Goal: Use online tool/utility: Utilize a website feature to perform a specific function

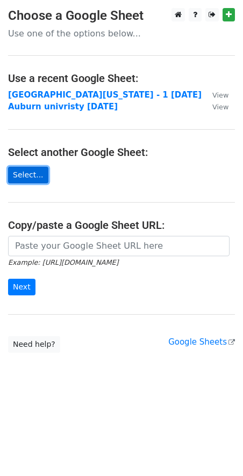
click at [32, 170] on link "Select..." at bounding box center [28, 175] width 40 height 17
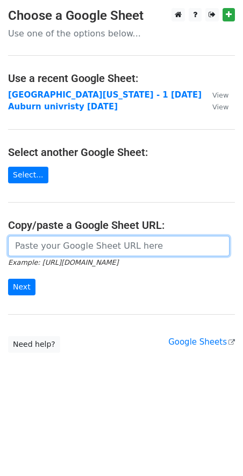
click at [19, 242] on input "url" at bounding box center [118, 246] width 221 height 20
paste input "https://docs.google.com/spreadsheets/d/1XFHfcVlYA0O3WbU807x78p43jBL7RRn7ozXm36F…"
type input "https://docs.google.com/spreadsheets/d/1XFHfcVlYA0O3WbU807x78p43jBL7RRn7ozXm36F…"
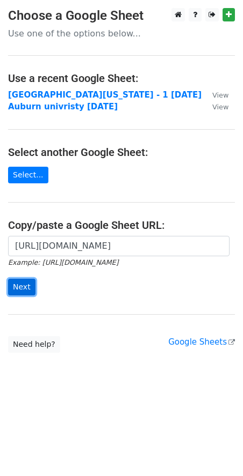
scroll to position [0, 0]
click at [18, 293] on input "Next" at bounding box center [21, 287] width 27 height 17
